Goal: Task Accomplishment & Management: Manage account settings

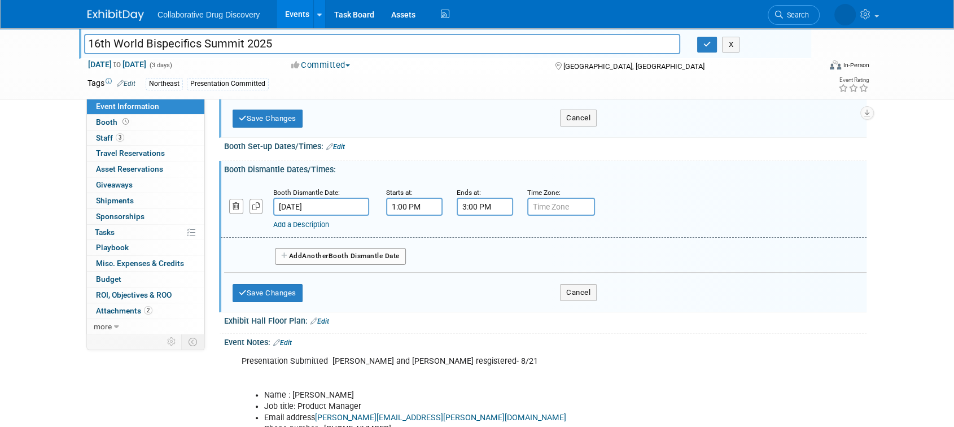
scroll to position [204, 0]
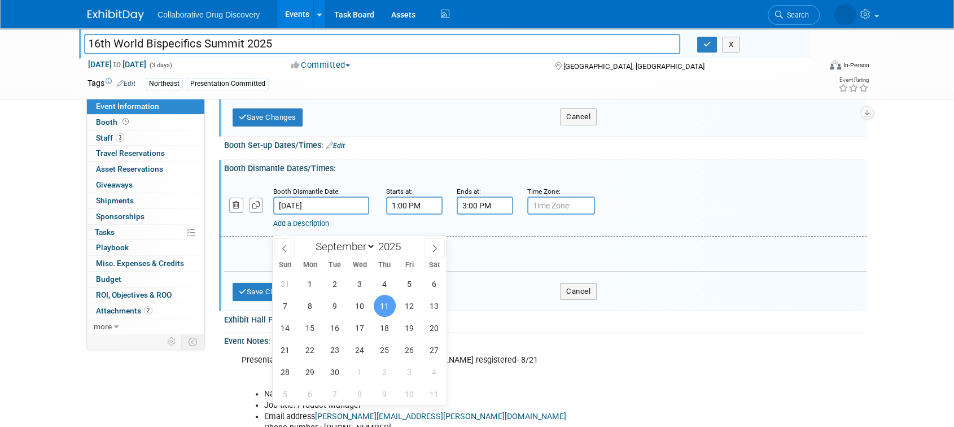
click at [294, 215] on input "Sep 11, 2025" at bounding box center [321, 206] width 96 height 18
click at [252, 301] on button "Save Changes" at bounding box center [268, 292] width 70 height 18
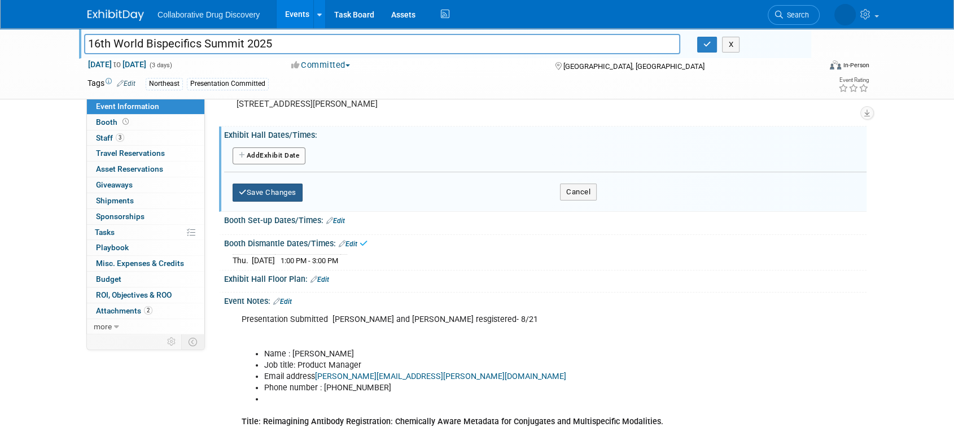
scroll to position [128, 0]
click at [279, 165] on button "Add Another Exhibit Date" at bounding box center [269, 157] width 73 height 17
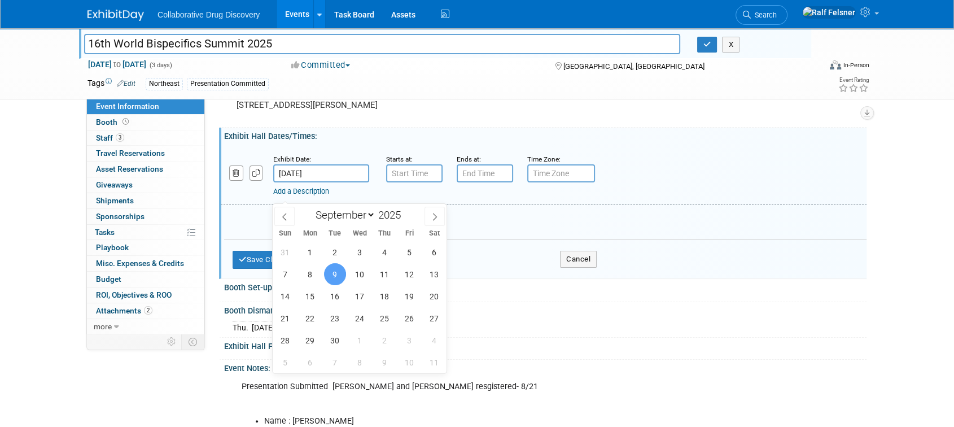
click at [322, 182] on input "Sep 9, 2025" at bounding box center [321, 173] width 96 height 18
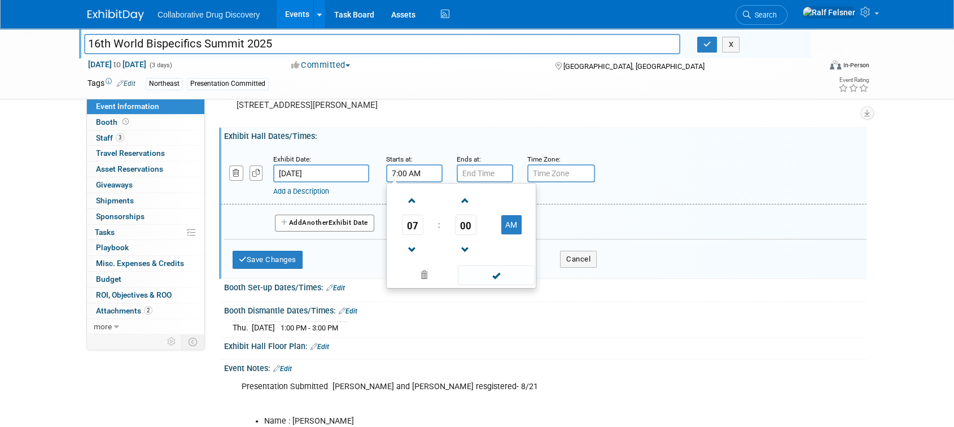
click at [427, 182] on input "7:00 AM" at bounding box center [414, 173] width 56 height 18
click at [413, 260] on span at bounding box center [413, 250] width 20 height 20
type input "6:00 AM"
type input "7:00 PM"
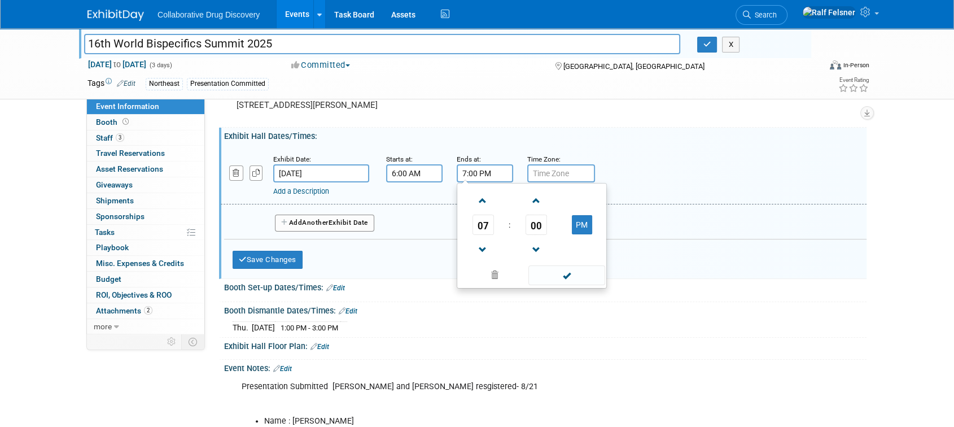
click at [480, 182] on input "7:00 PM" at bounding box center [485, 173] width 56 height 18
click at [570, 285] on span at bounding box center [567, 275] width 76 height 20
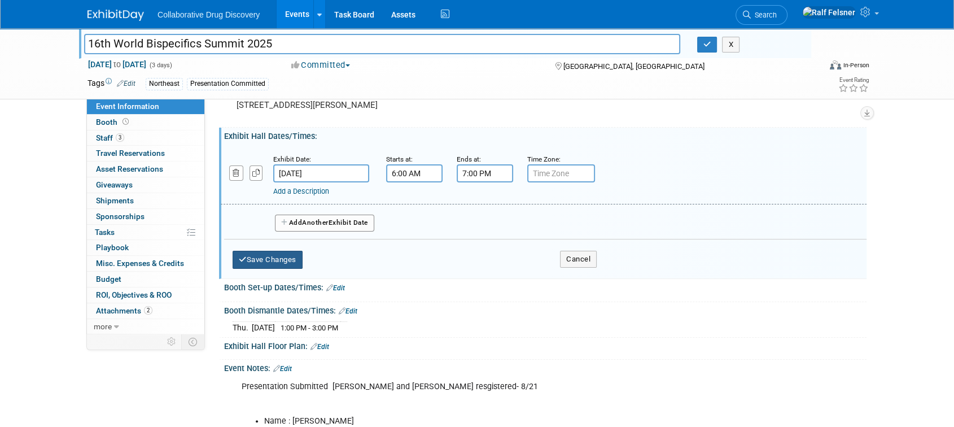
click at [278, 269] on button "Save Changes" at bounding box center [268, 260] width 70 height 18
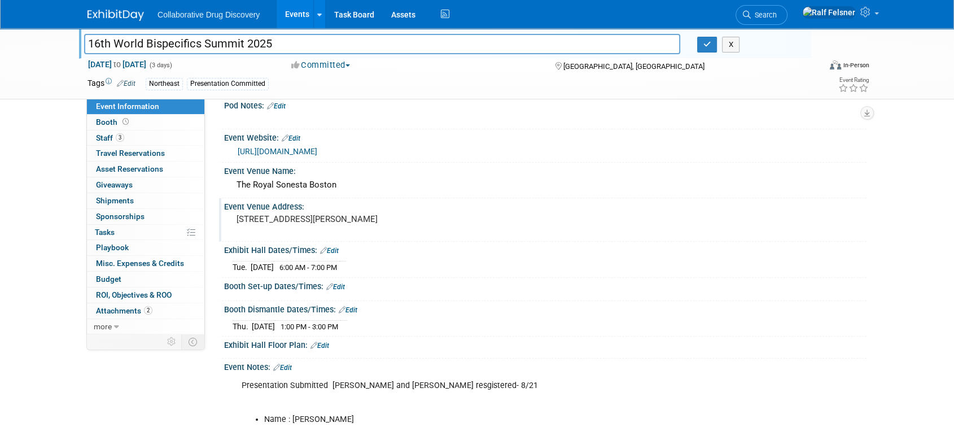
scroll to position [10, 0]
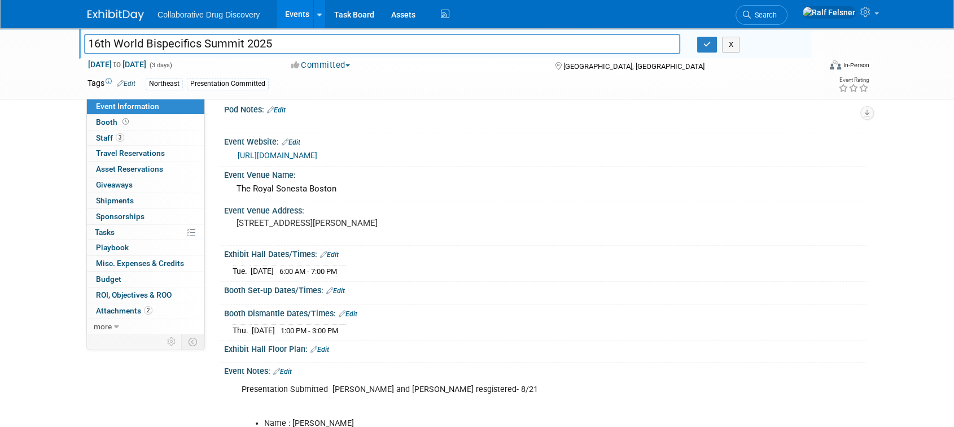
drag, startPoint x: 225, startPoint y: 292, endPoint x: 369, endPoint y: 290, distance: 144.0
click at [369, 278] on div "Tue. Sep 9, 2025 6:00 AM - 7:00 PM Save Changes Cancel" at bounding box center [545, 268] width 643 height 19
click at [322, 258] on icon at bounding box center [323, 254] width 7 height 7
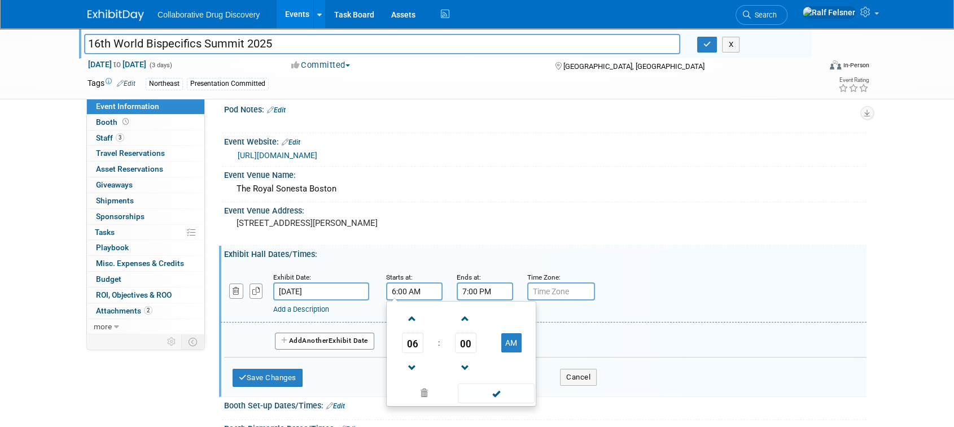
click at [427, 300] on input "6:00 AM" at bounding box center [414, 291] width 56 height 18
click at [515, 352] on button "AM" at bounding box center [511, 342] width 20 height 19
type input "6:00 PM"
click at [498, 403] on span at bounding box center [496, 393] width 76 height 20
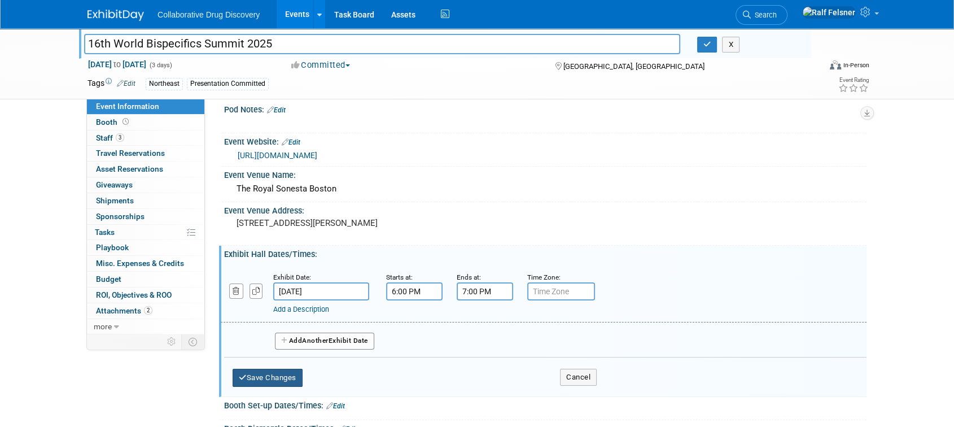
click at [272, 387] on button "Save Changes" at bounding box center [268, 378] width 70 height 18
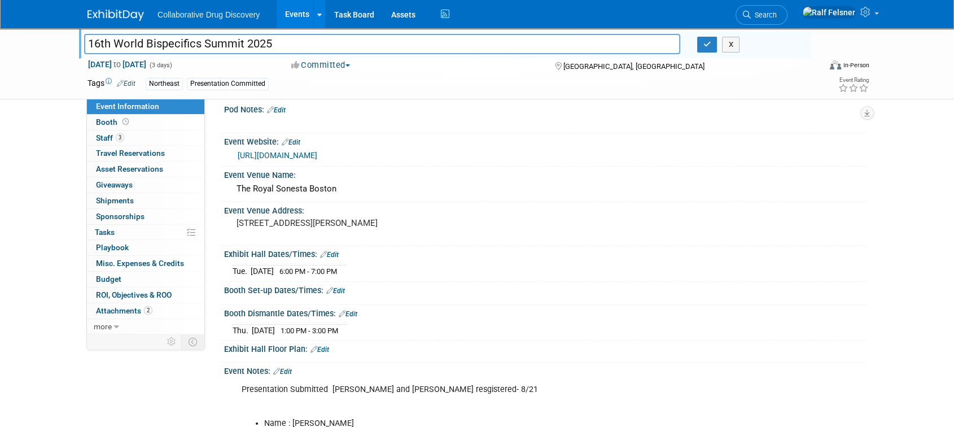
drag, startPoint x: 373, startPoint y: 348, endPoint x: 232, endPoint y: 355, distance: 141.3
click at [233, 337] on div "Thu. Sep 11, 2025 1:00 PM - 3:00 PM" at bounding box center [546, 328] width 626 height 15
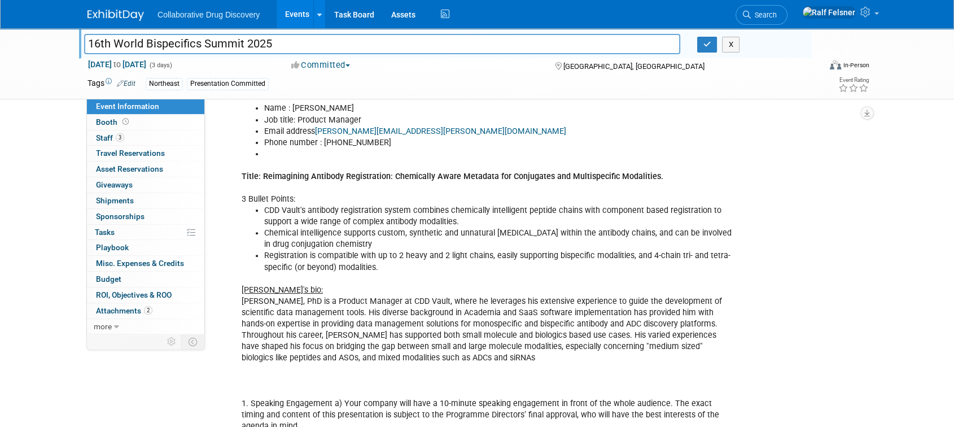
scroll to position [326, 0]
click at [122, 313] on span "Attachments 2" at bounding box center [124, 310] width 56 height 9
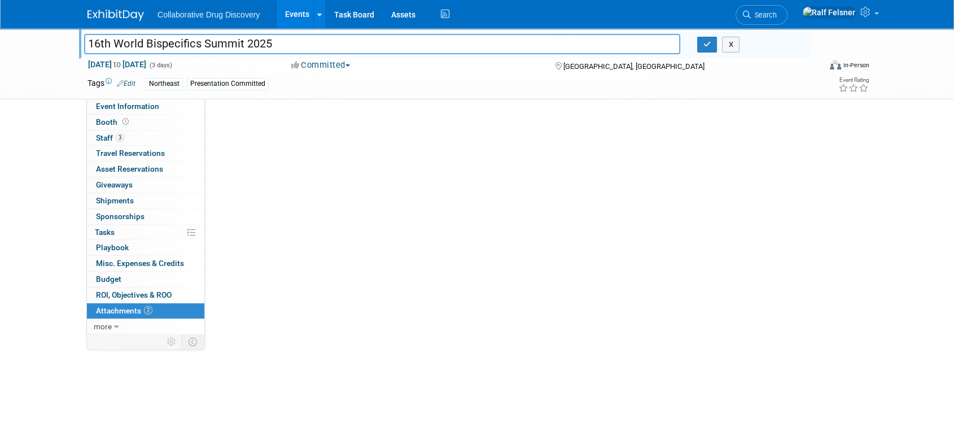
scroll to position [0, 0]
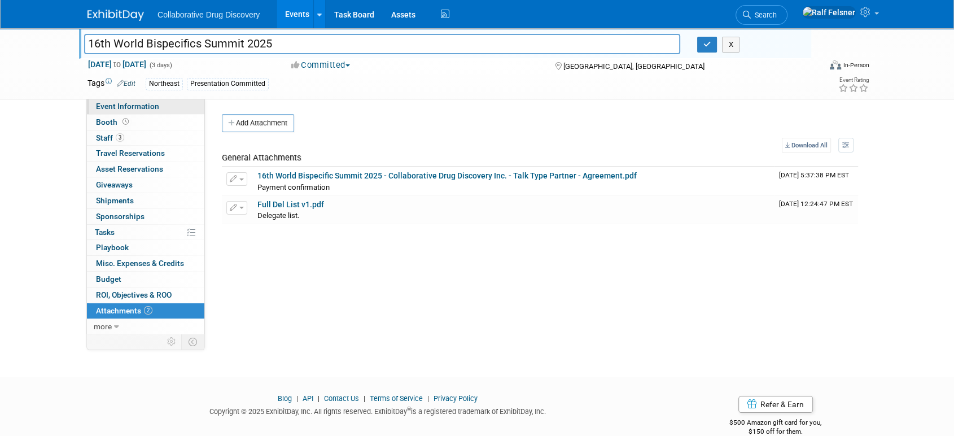
click at [113, 107] on span "Event Information" at bounding box center [127, 106] width 63 height 9
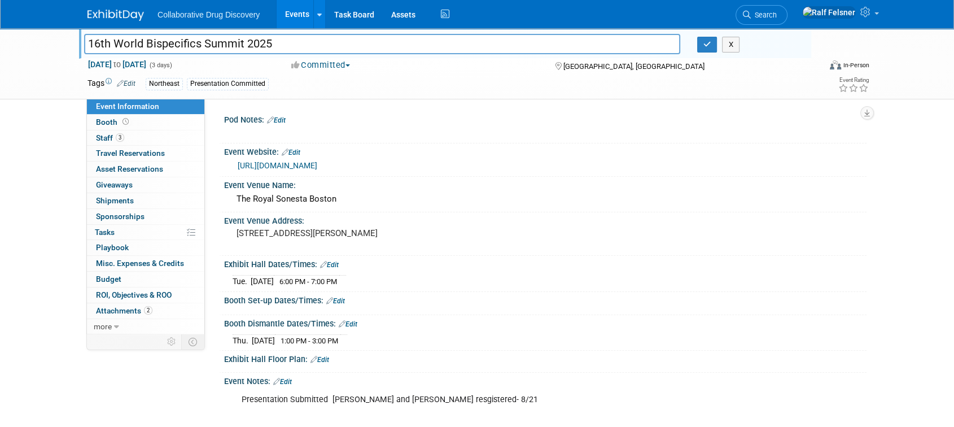
click at [428, 170] on div "https://bispecific.com/about/about-event/?utm_source=digital&utm_medium=ppc&utm…" at bounding box center [548, 165] width 621 height 13
click at [317, 170] on link "https://bispecific.com/about/about-event/?utm_source=digital&utm_medium=ppc&utm…" at bounding box center [278, 165] width 80 height 9
